Goal: Task Accomplishment & Management: Manage account settings

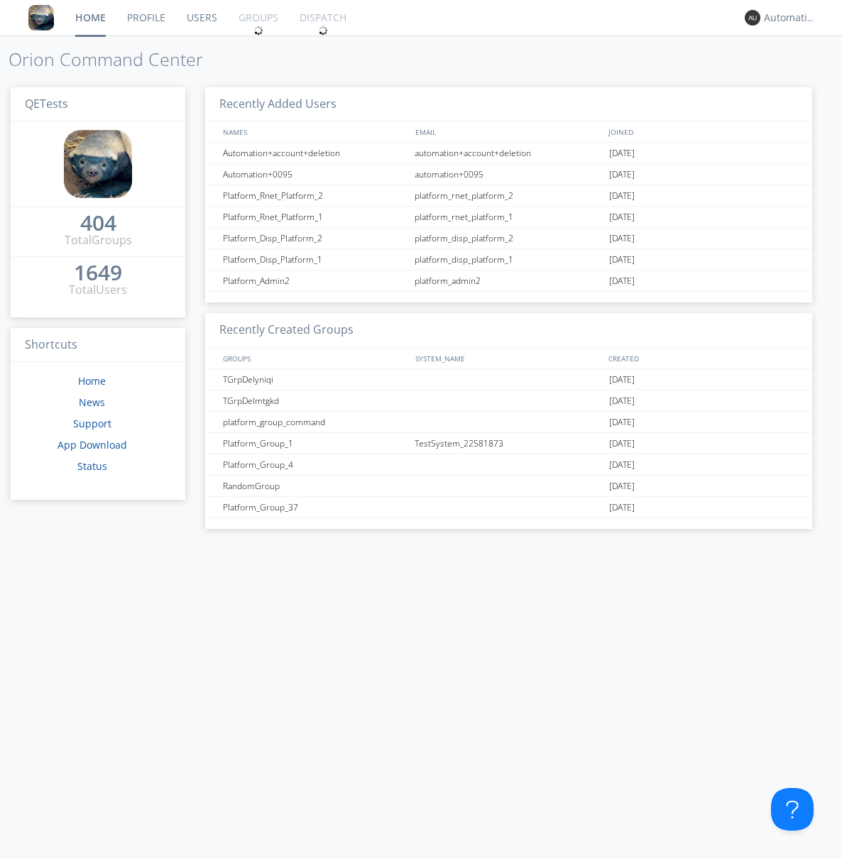
click at [257, 18] on link "Groups" at bounding box center [258, 17] width 61 height 35
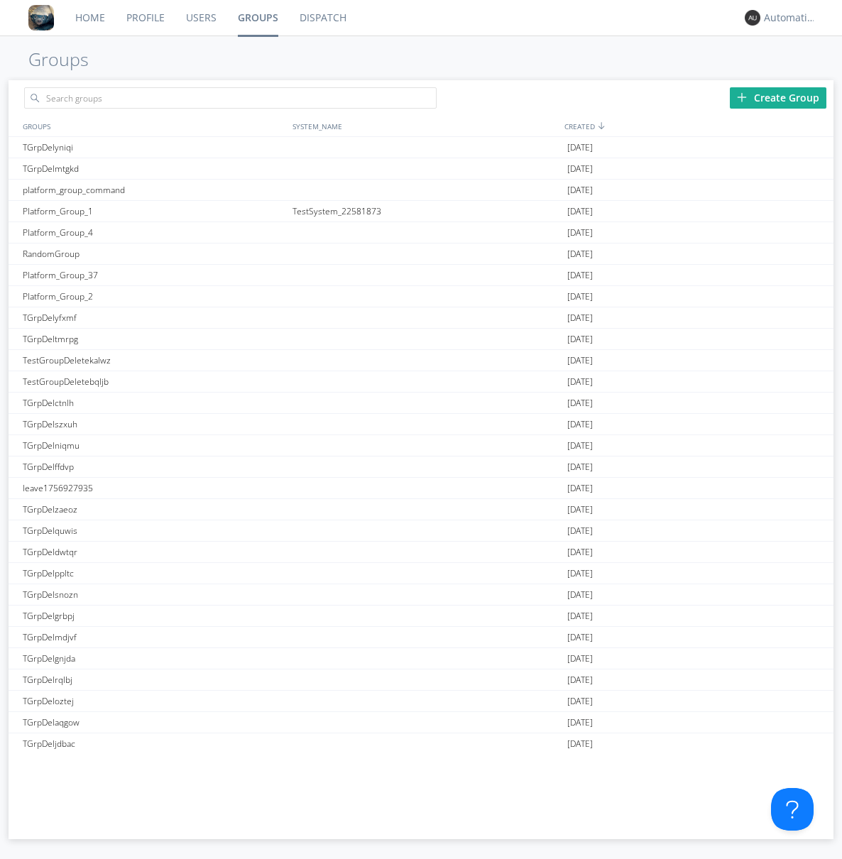
click at [778, 97] on div "Create Group" at bounding box center [778, 97] width 97 height 21
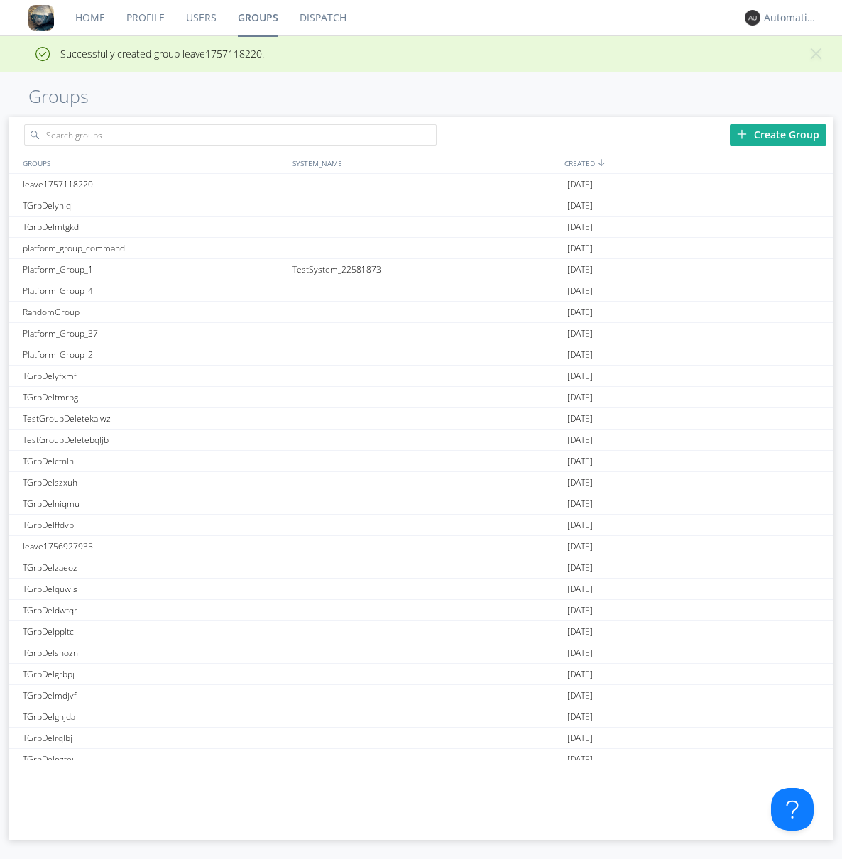
click at [257, 18] on link "Groups" at bounding box center [258, 17] width 62 height 35
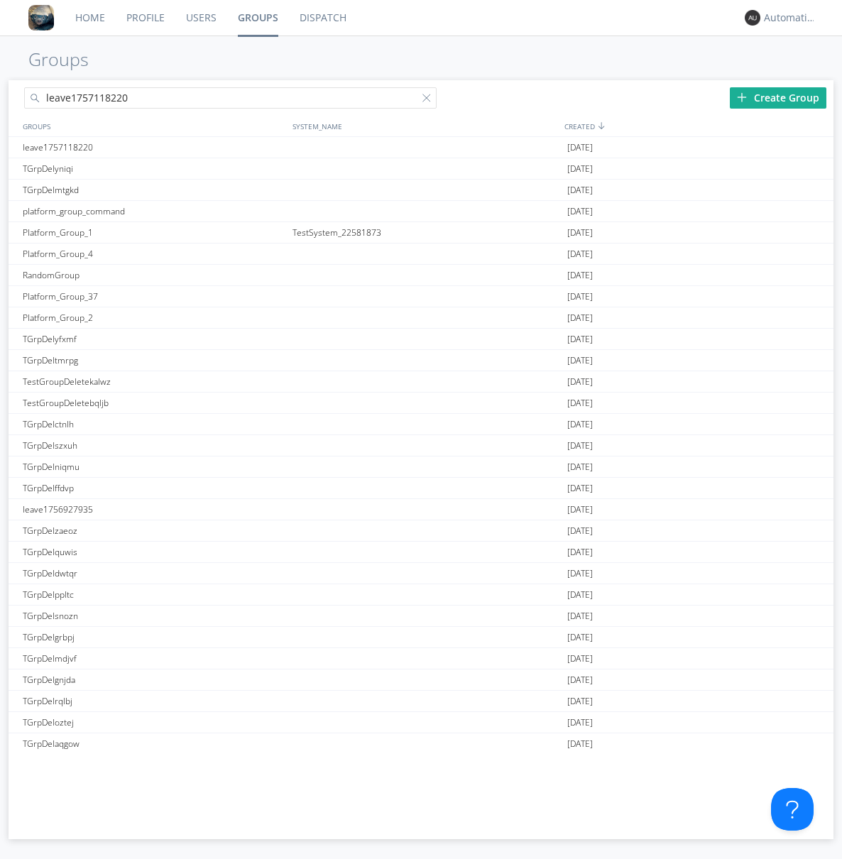
type input "leave1757118220"
click at [429, 100] on div at bounding box center [429, 101] width 14 height 14
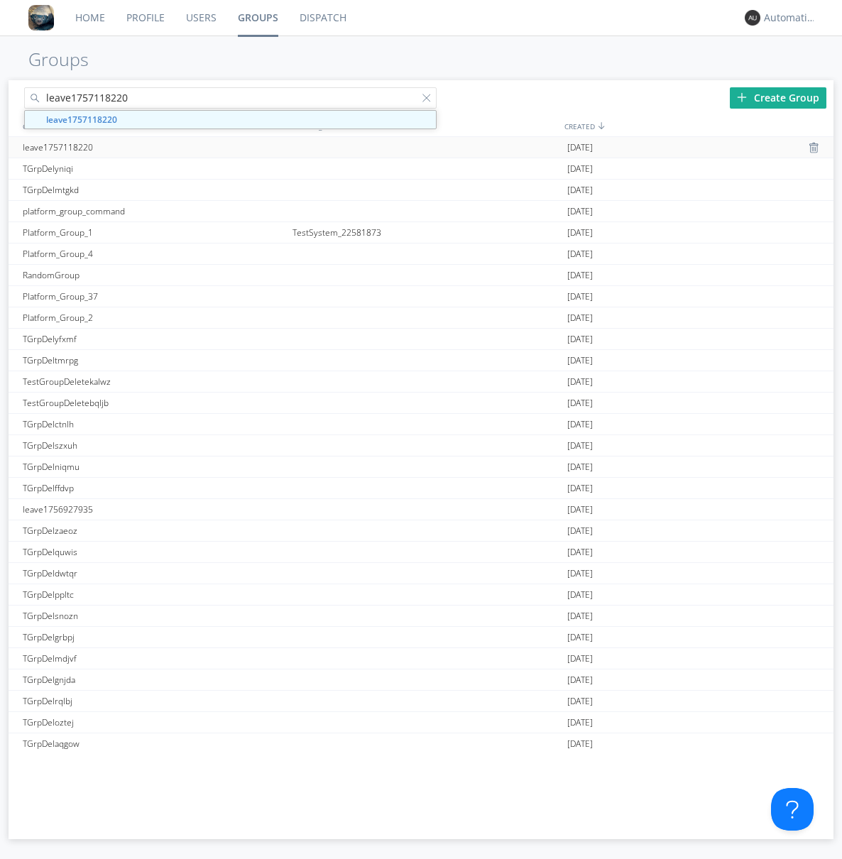
type input "leave1757118220"
click at [154, 147] on div "leave1757118220" at bounding box center [154, 147] width 270 height 21
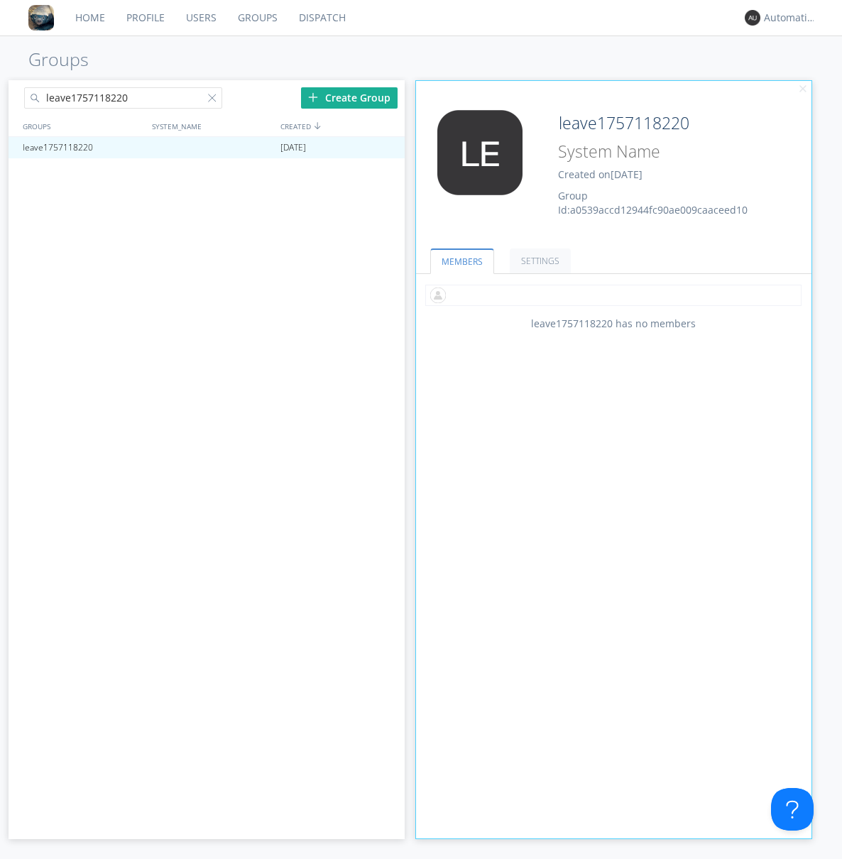
click at [613, 295] on input "text" at bounding box center [613, 295] width 376 height 21
type input "automation+0102"
click at [610, 295] on input "text" at bounding box center [613, 295] width 376 height 21
type input "automation+0103"
click at [610, 295] on input "text" at bounding box center [613, 295] width 376 height 21
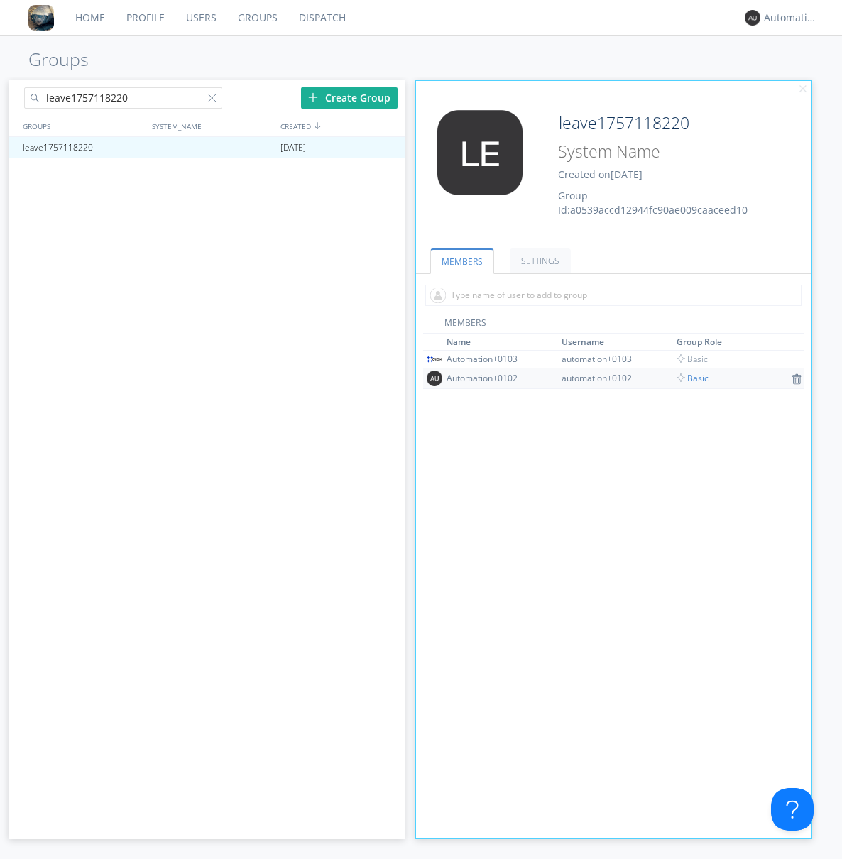
click at [687, 378] on span "Basic" at bounding box center [693, 378] width 32 height 12
click at [386, 148] on div at bounding box center [386, 147] width 14 height 11
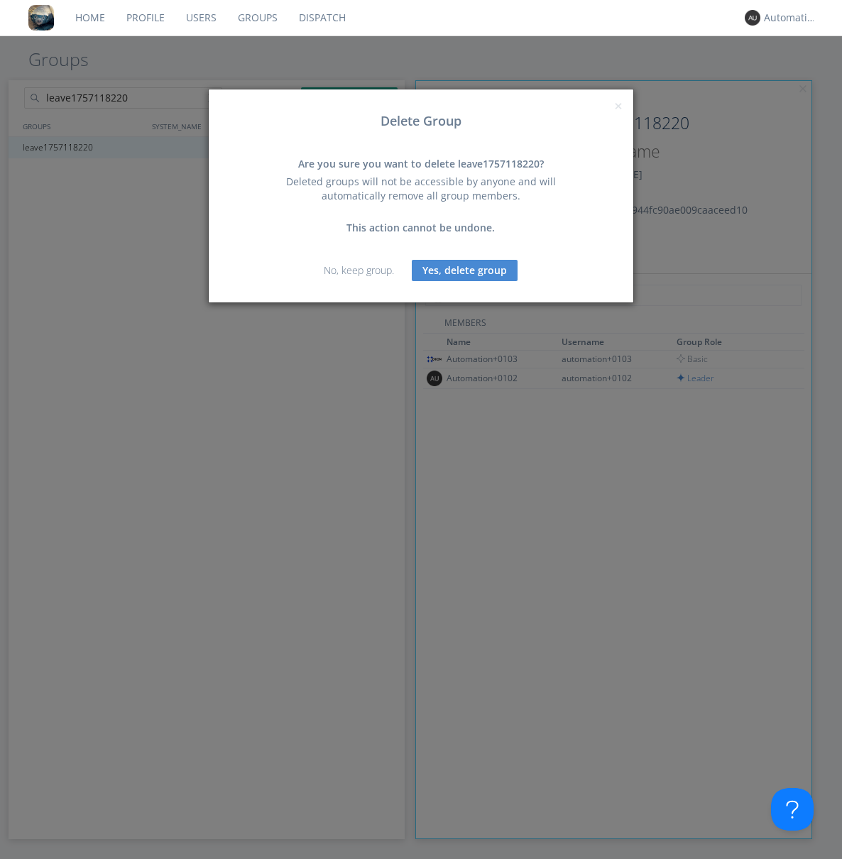
click at [465, 270] on button "Yes, delete group" at bounding box center [465, 270] width 106 height 21
